Goal: Navigation & Orientation: Find specific page/section

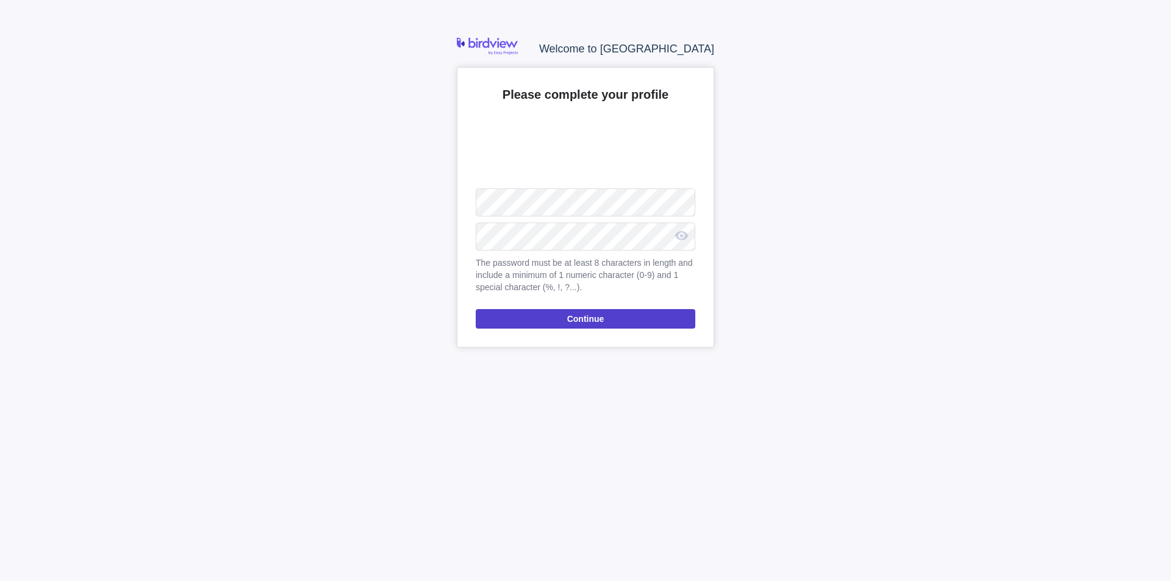
click at [631, 320] on span "Continue" at bounding box center [586, 319] width 220 height 20
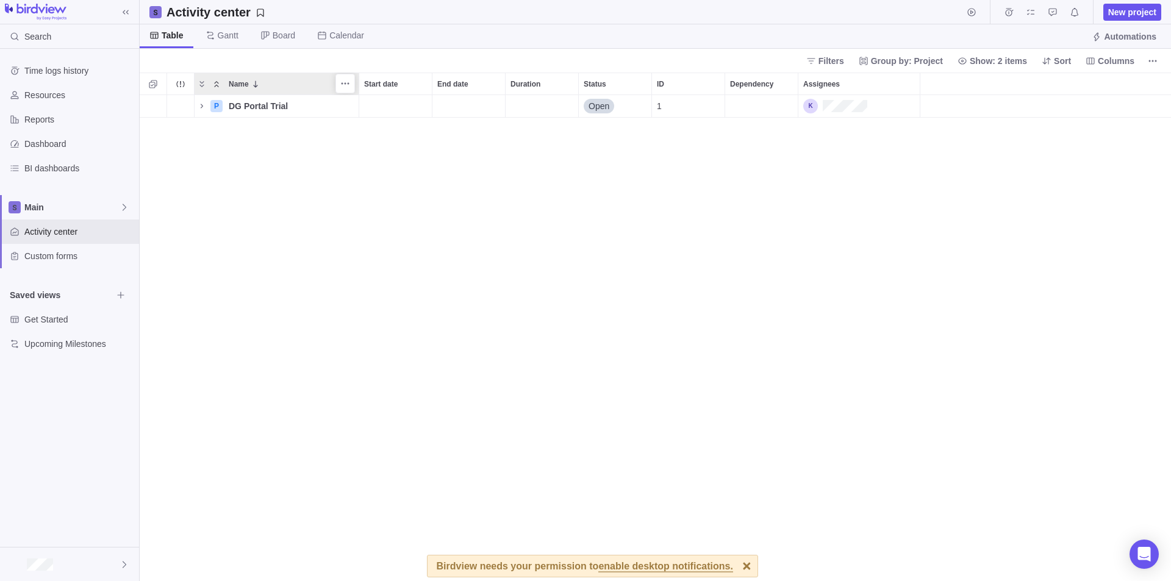
scroll to position [477, 1022]
click at [77, 104] on div "Resources" at bounding box center [69, 95] width 139 height 24
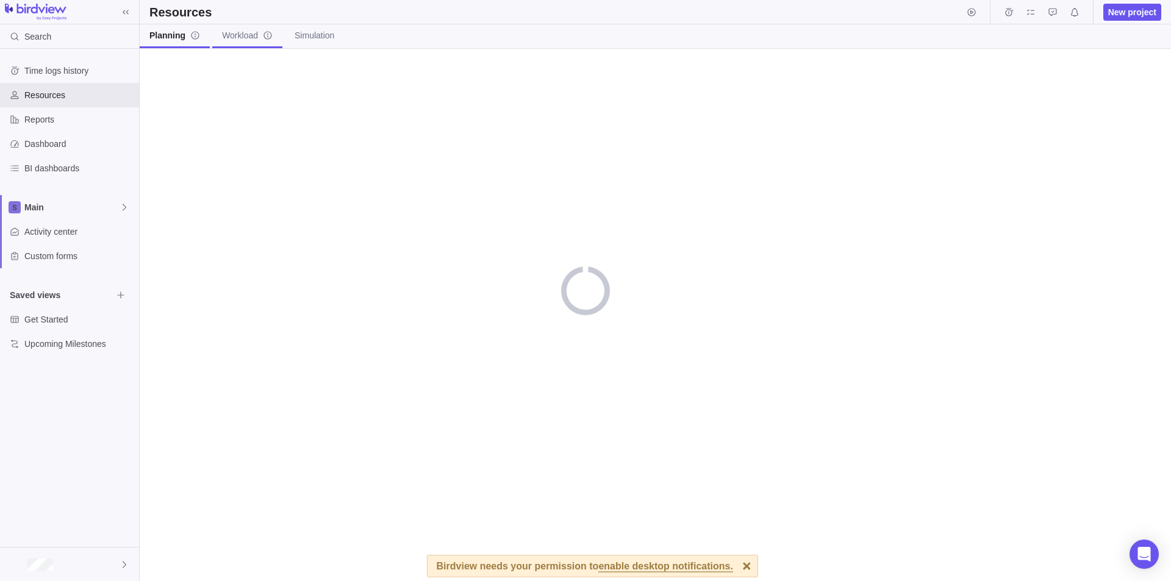
click at [240, 41] on link "Workload" at bounding box center [247, 36] width 70 height 24
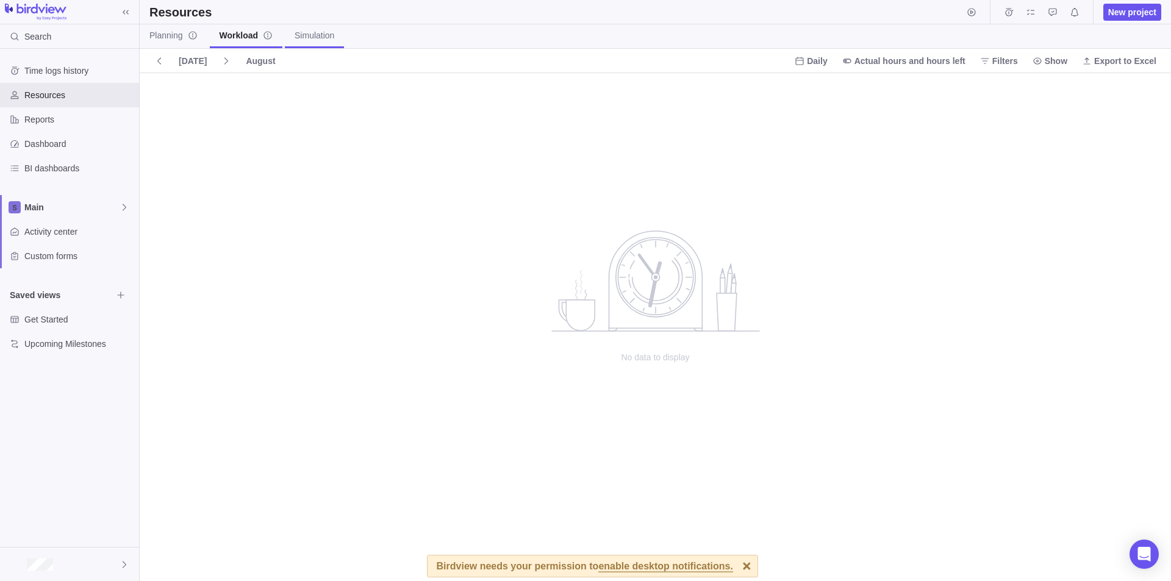
click at [310, 40] on span "Simulation" at bounding box center [315, 35] width 40 height 12
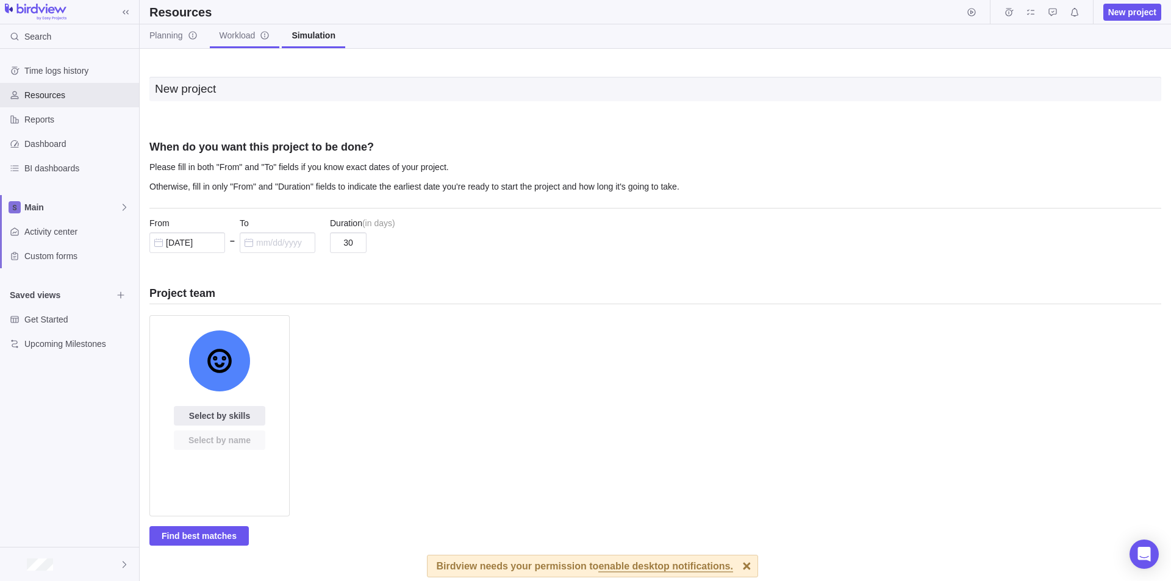
click at [225, 40] on span "Workload" at bounding box center [245, 35] width 51 height 12
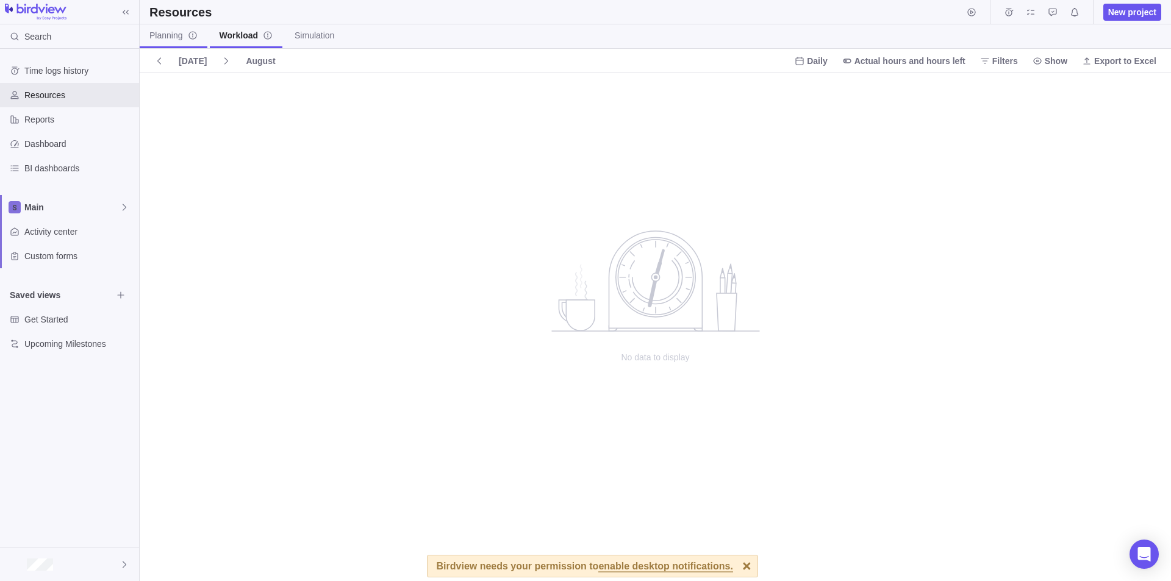
click at [180, 43] on link "Planning" at bounding box center [174, 36] width 68 height 24
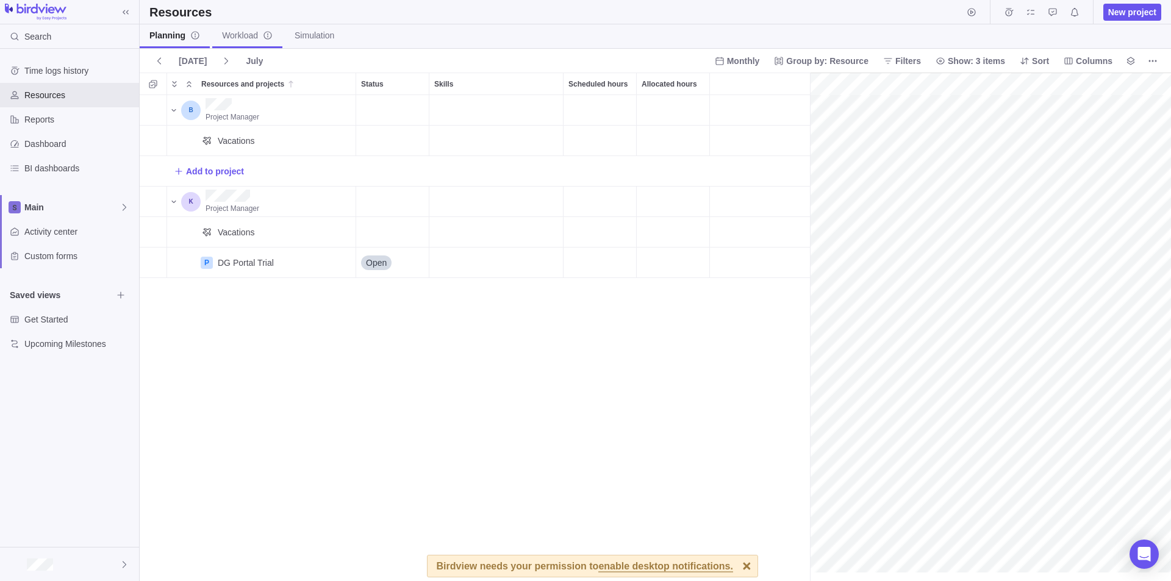
click at [259, 43] on link "Workload" at bounding box center [247, 36] width 70 height 24
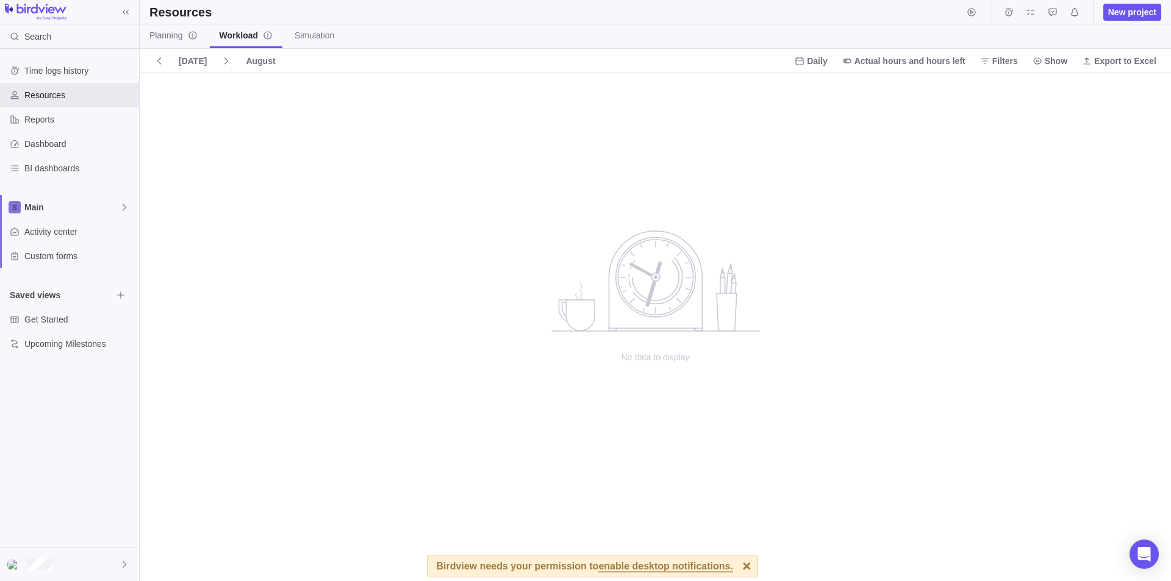
click at [736, 563] on div at bounding box center [746, 566] width 21 height 21
